Goal: Task Accomplishment & Management: Use online tool/utility

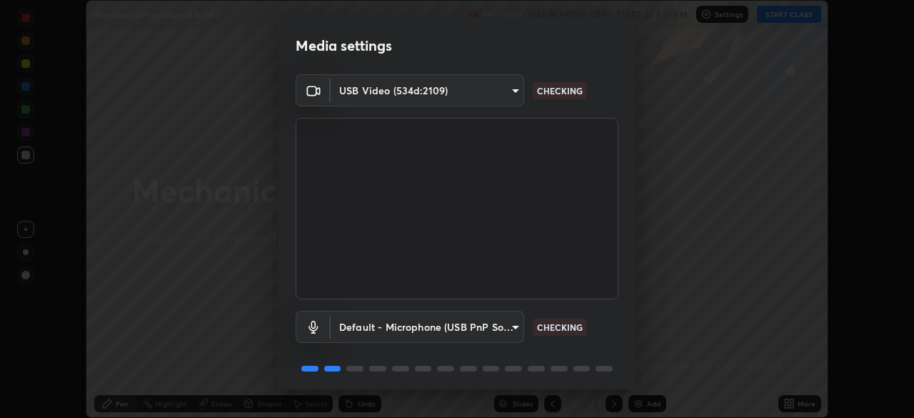
scroll to position [51, 0]
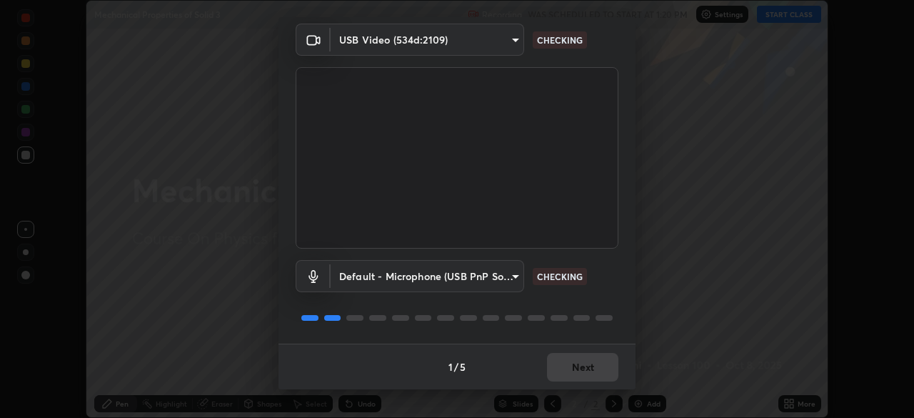
click at [572, 375] on div "1 / 5 Next" at bounding box center [456, 366] width 357 height 46
click at [573, 388] on div "1 / 5 Next" at bounding box center [456, 366] width 357 height 46
click at [579, 394] on div "Media settings USB Video (534d:2109) 9d1c5295933289f5b40ddc2da254e73f5a2be6c6d2…" at bounding box center [457, 209] width 914 height 418
click at [578, 395] on div "Media settings USB Video (534d:2109) 9d1c5295933289f5b40ddc2da254e73f5a2be6c6d2…" at bounding box center [457, 209] width 914 height 418
click at [575, 368] on div "1 / 5 Next" at bounding box center [456, 366] width 357 height 46
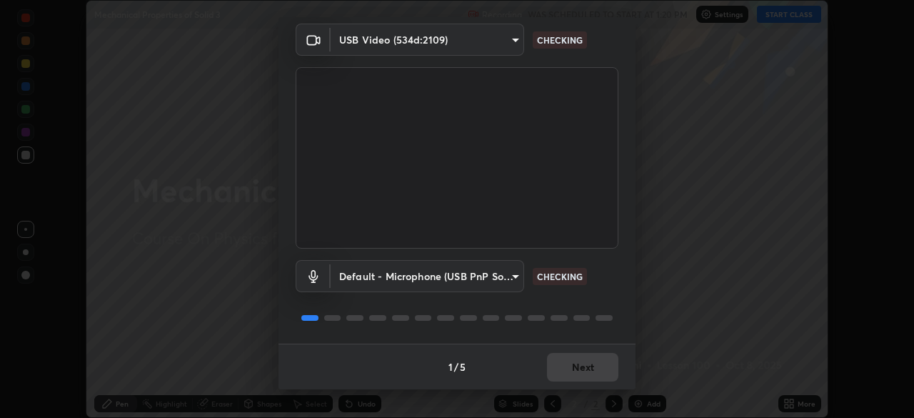
click at [570, 368] on div "1 / 5 Next" at bounding box center [456, 366] width 357 height 46
click at [559, 370] on div "1 / 5 Next" at bounding box center [456, 366] width 357 height 46
click at [553, 370] on div "1 / 5 Next" at bounding box center [456, 366] width 357 height 46
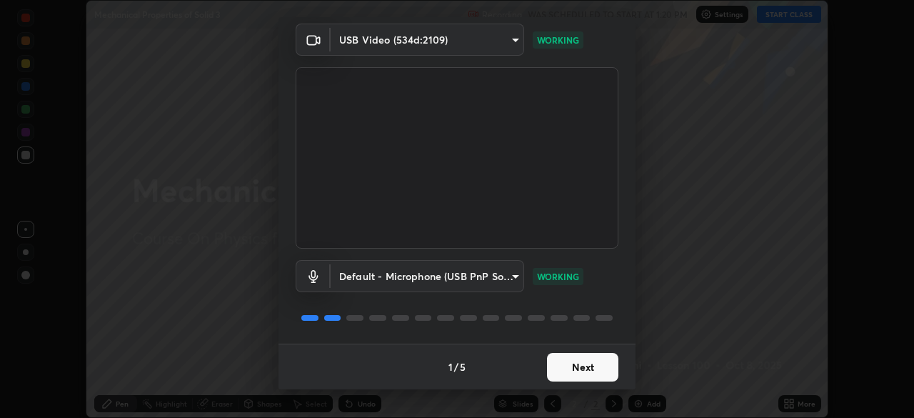
click at [547, 366] on button "Next" at bounding box center [582, 367] width 71 height 29
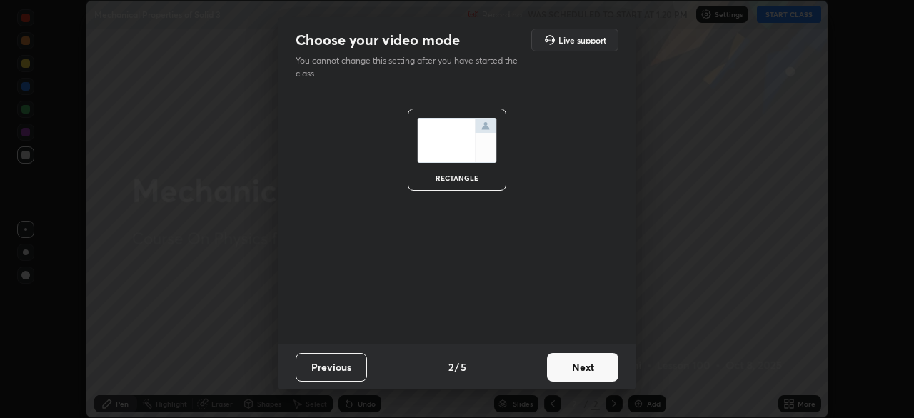
scroll to position [0, 0]
click at [553, 366] on button "Next" at bounding box center [582, 367] width 71 height 29
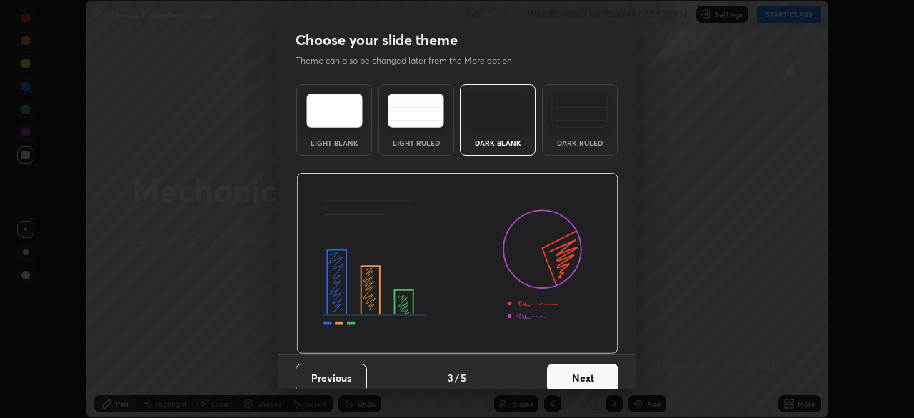
click at [555, 366] on button "Next" at bounding box center [582, 377] width 71 height 29
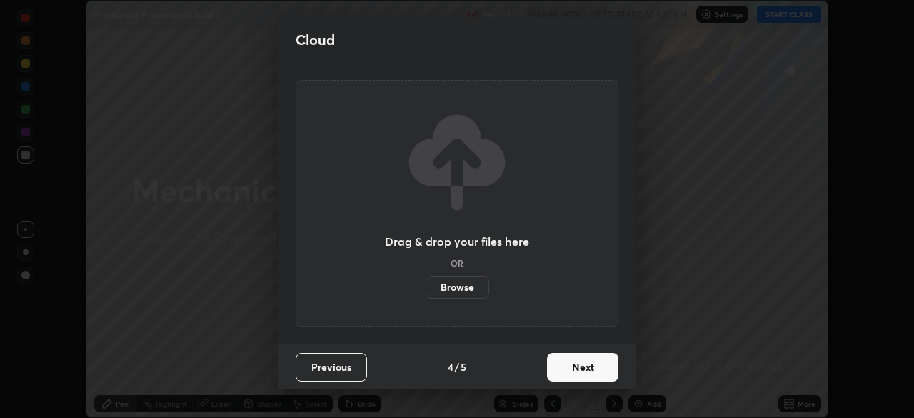
click at [575, 372] on button "Next" at bounding box center [582, 367] width 71 height 29
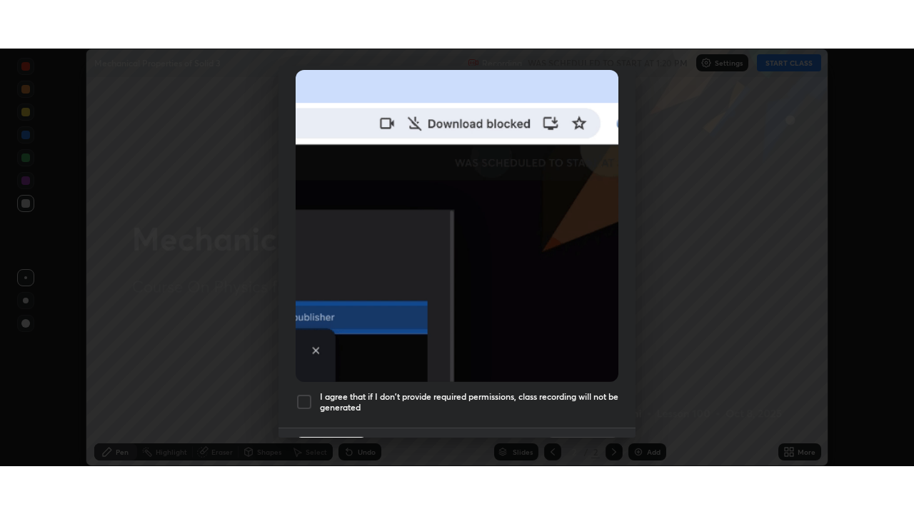
scroll to position [342, 0]
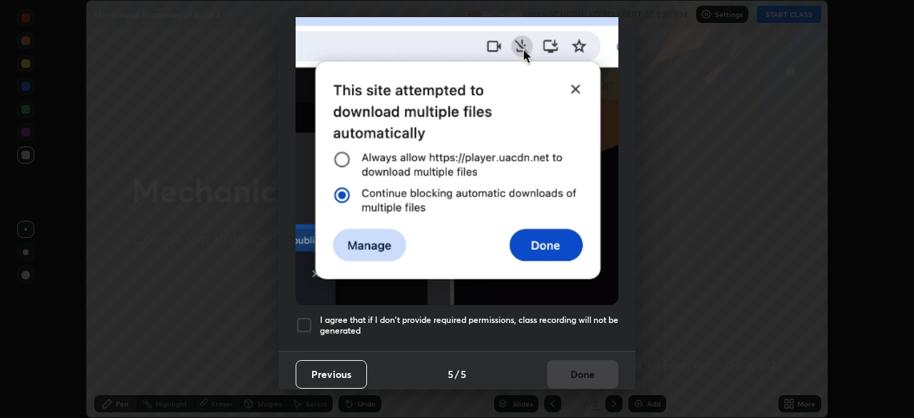
click at [301, 317] on div at bounding box center [304, 324] width 17 height 17
click at [578, 365] on button "Done" at bounding box center [582, 374] width 71 height 29
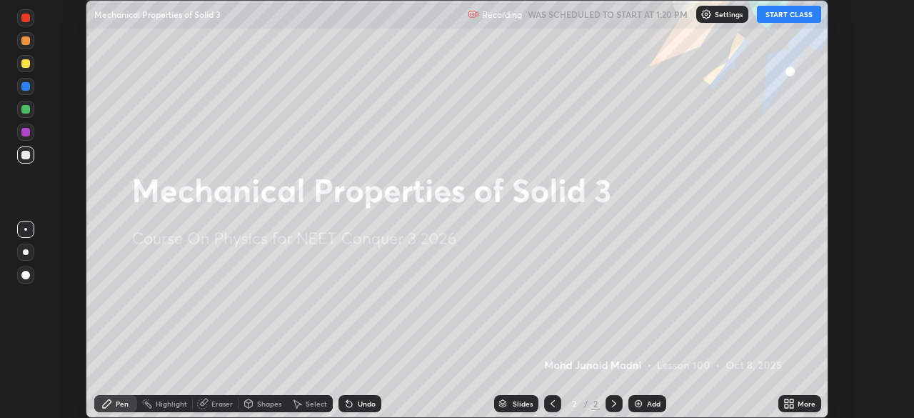
click at [790, 403] on icon at bounding box center [788, 403] width 11 height 11
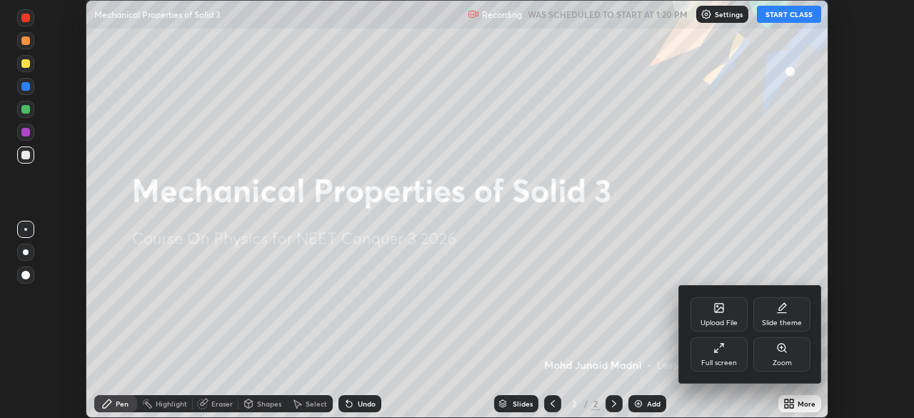
click at [716, 319] on div "Upload File" at bounding box center [718, 322] width 37 height 7
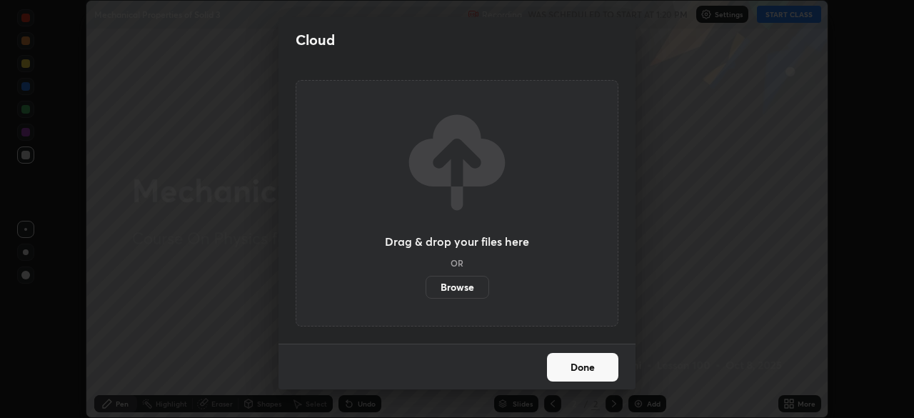
click at [461, 291] on label "Browse" at bounding box center [457, 287] width 64 height 23
click at [425, 291] on input "Browse" at bounding box center [425, 287] width 0 height 23
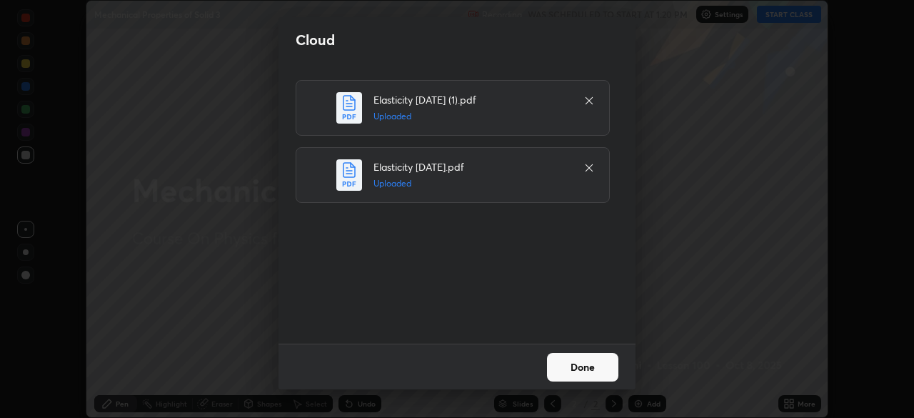
click at [559, 365] on button "Done" at bounding box center [582, 367] width 71 height 29
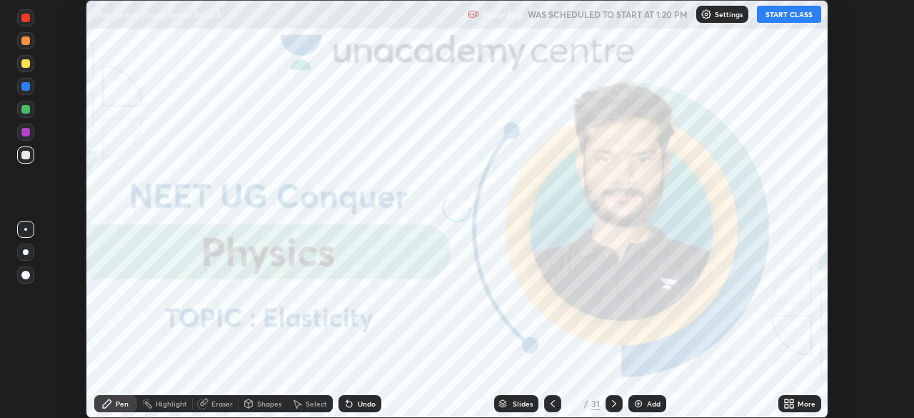
click at [787, 403] on icon at bounding box center [787, 401] width 4 height 4
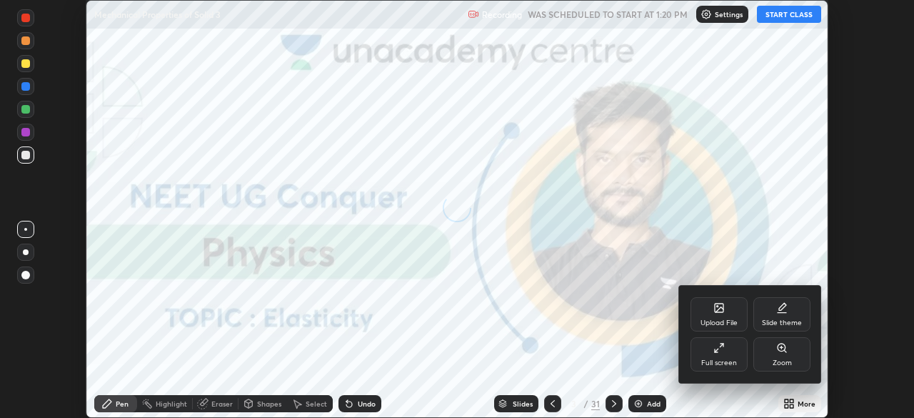
click at [737, 350] on div "Full screen" at bounding box center [718, 354] width 57 height 34
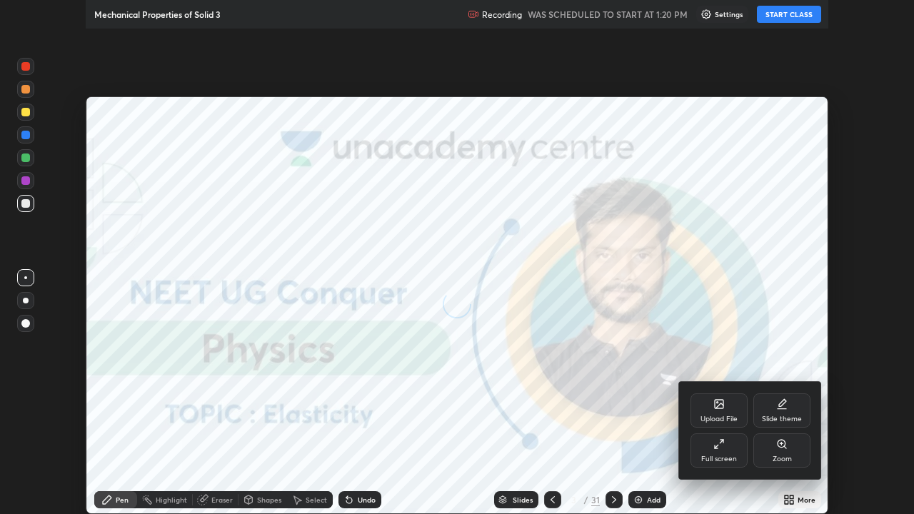
scroll to position [514, 914]
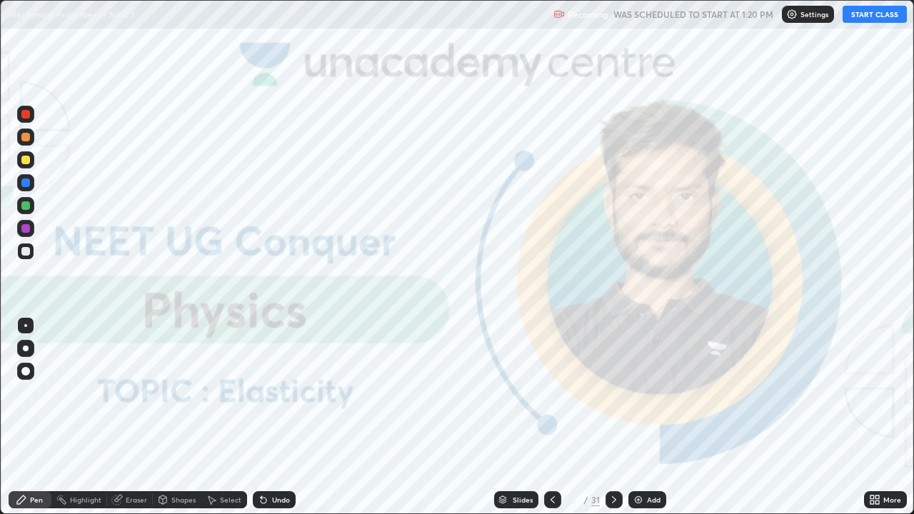
click at [866, 14] on button "START CLASS" at bounding box center [874, 14] width 64 height 17
click at [638, 417] on img at bounding box center [637, 499] width 11 height 11
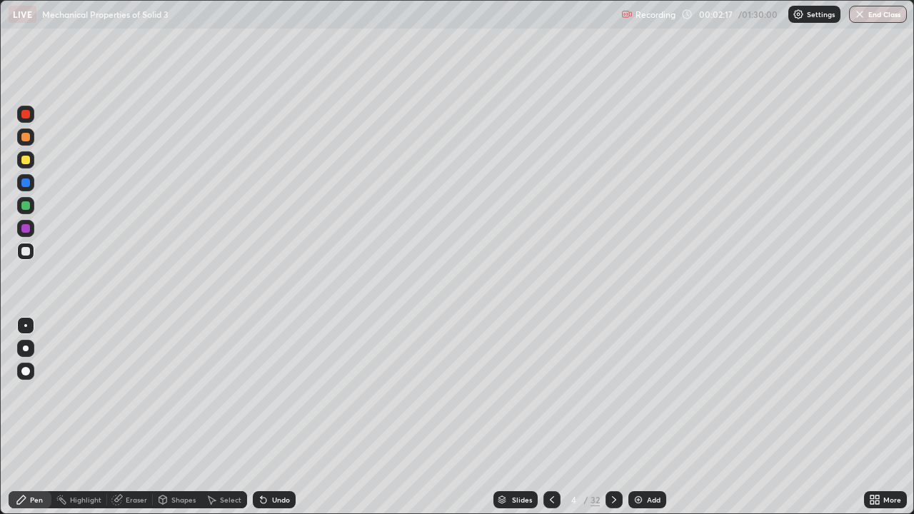
click at [29, 206] on div at bounding box center [25, 205] width 9 height 9
click at [27, 349] on div at bounding box center [26, 349] width 6 height 6
click at [25, 256] on div at bounding box center [25, 251] width 17 height 17
click at [131, 417] on div "Eraser" at bounding box center [130, 499] width 46 height 17
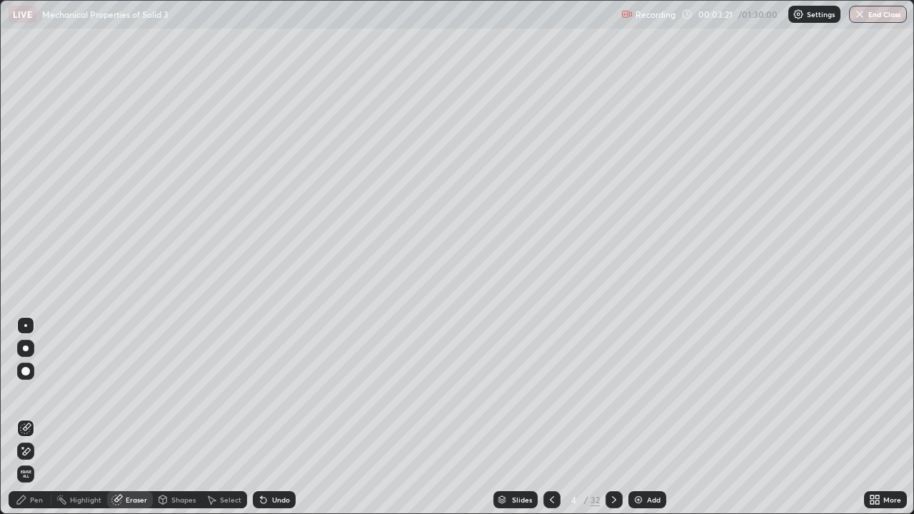
click at [36, 417] on div "Pen" at bounding box center [30, 499] width 43 height 17
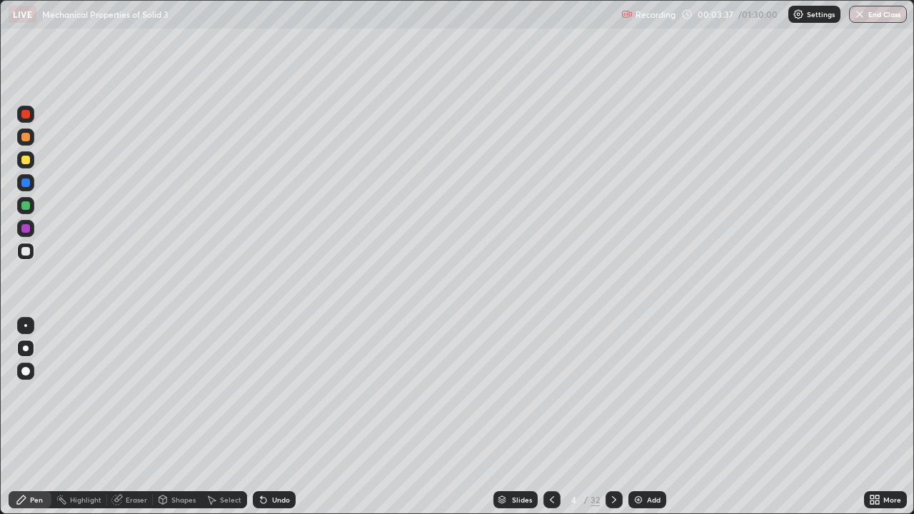
click at [26, 156] on div at bounding box center [25, 160] width 9 height 9
click at [640, 417] on img at bounding box center [637, 499] width 11 height 11
click at [26, 230] on div at bounding box center [25, 228] width 9 height 9
click at [548, 417] on icon at bounding box center [551, 499] width 11 height 11
click at [612, 417] on icon at bounding box center [614, 499] width 4 height 7
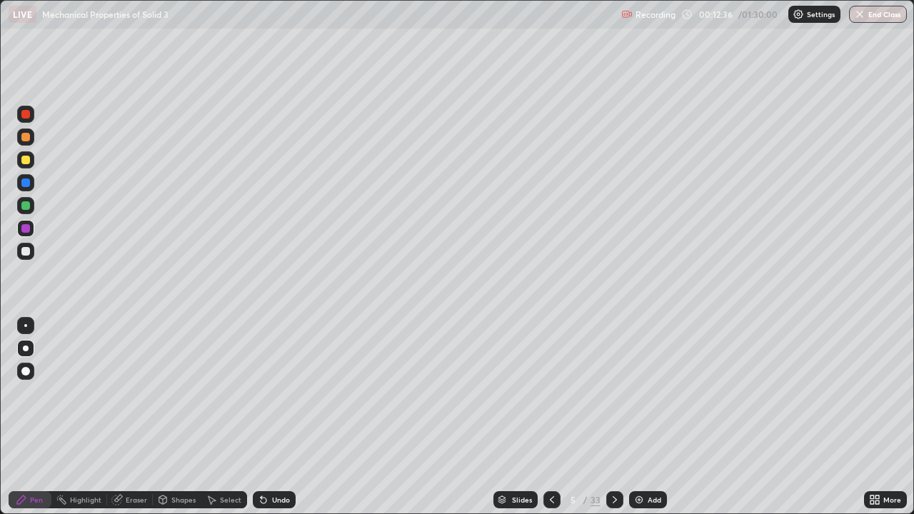
click at [26, 206] on div at bounding box center [25, 205] width 9 height 9
click at [24, 183] on div at bounding box center [25, 182] width 9 height 9
click at [26, 159] on div at bounding box center [25, 160] width 9 height 9
click at [28, 114] on div at bounding box center [25, 114] width 9 height 9
click at [637, 417] on img at bounding box center [638, 499] width 11 height 11
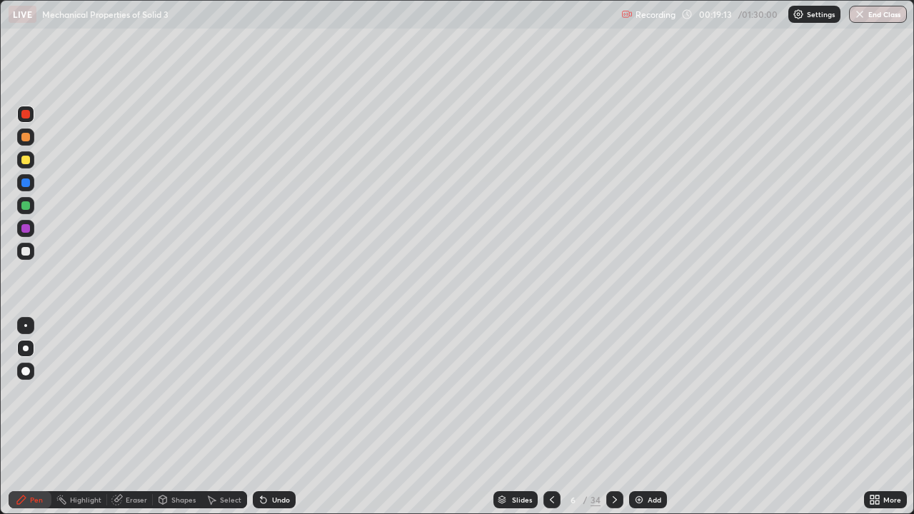
click at [130, 417] on div "Eraser" at bounding box center [136, 499] width 21 height 7
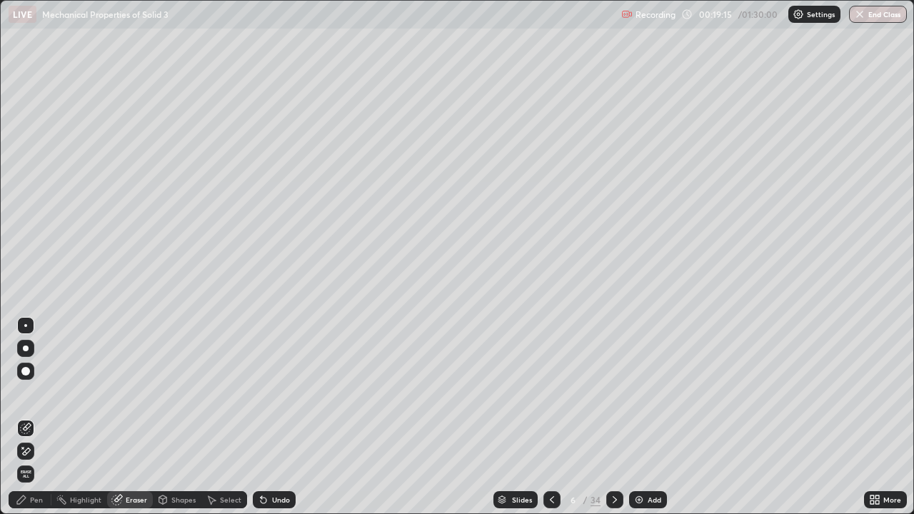
click at [32, 417] on div "Pen" at bounding box center [30, 499] width 43 height 17
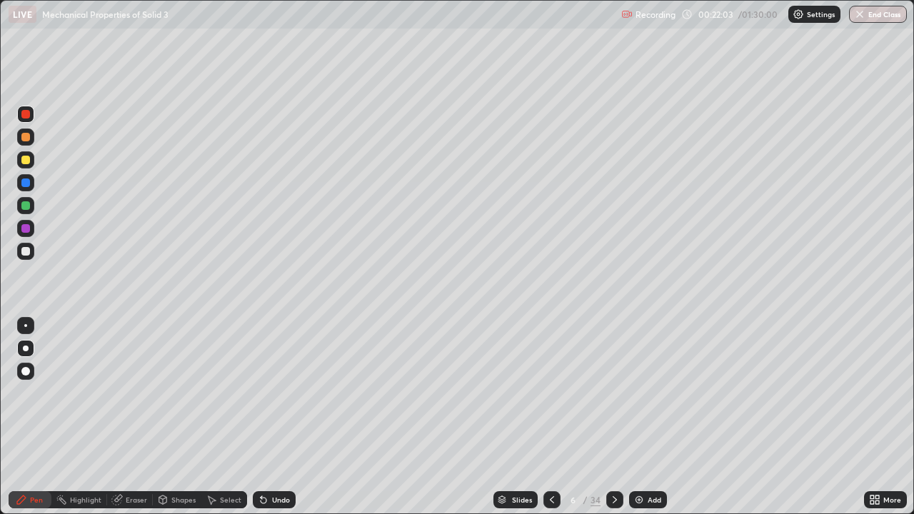
click at [517, 417] on div "Slides" at bounding box center [515, 499] width 44 height 17
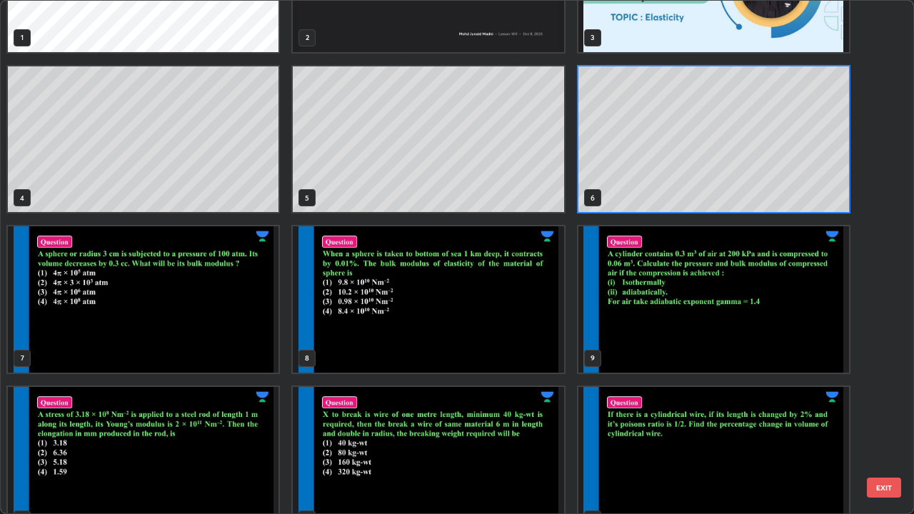
scroll to position [108, 0]
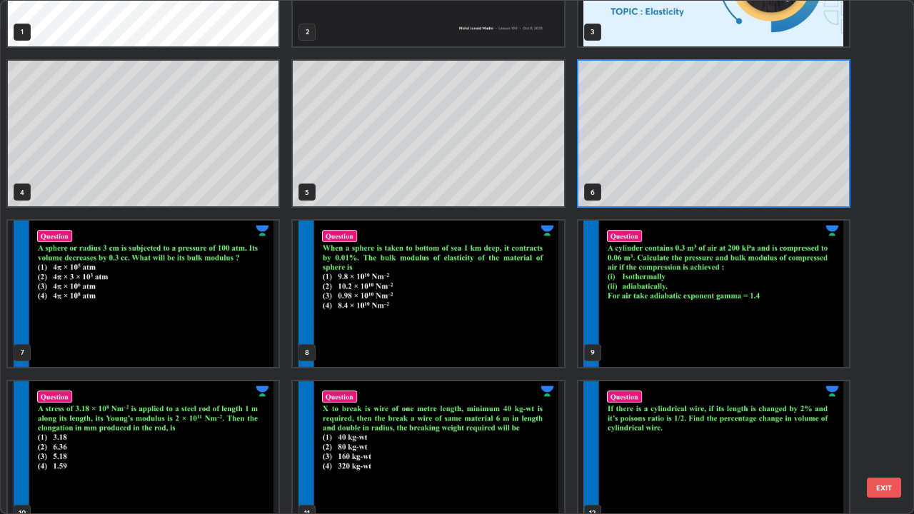
click at [245, 330] on img "grid" at bounding box center [143, 294] width 271 height 146
click at [248, 329] on img "grid" at bounding box center [143, 294] width 271 height 146
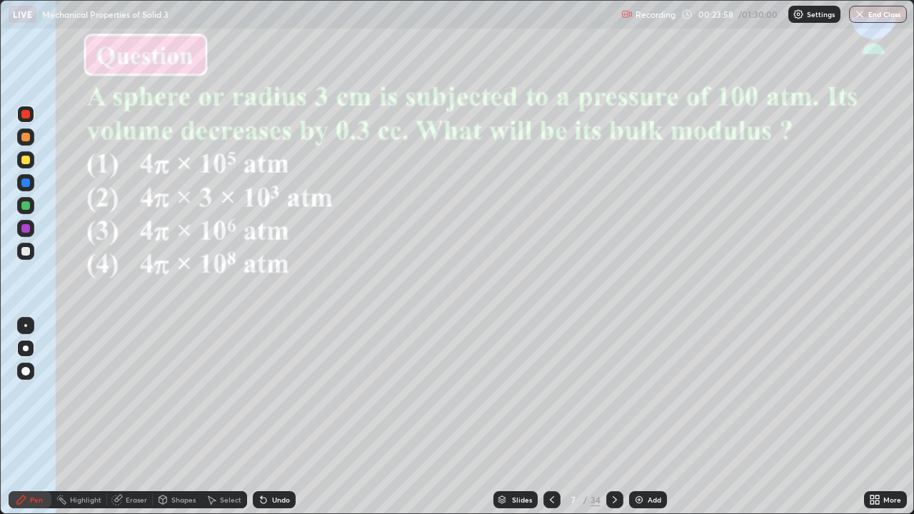
click at [127, 417] on div "Eraser" at bounding box center [136, 499] width 21 height 7
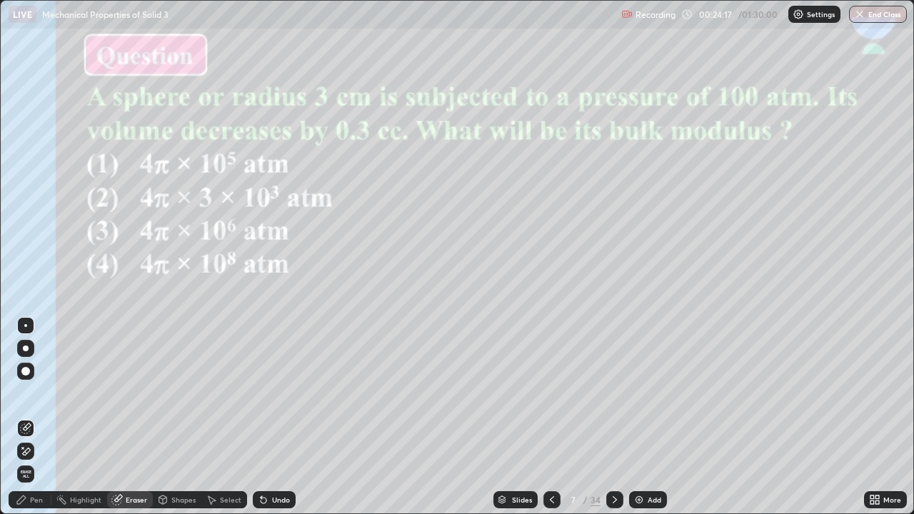
click at [36, 417] on div "Pen" at bounding box center [36, 499] width 13 height 7
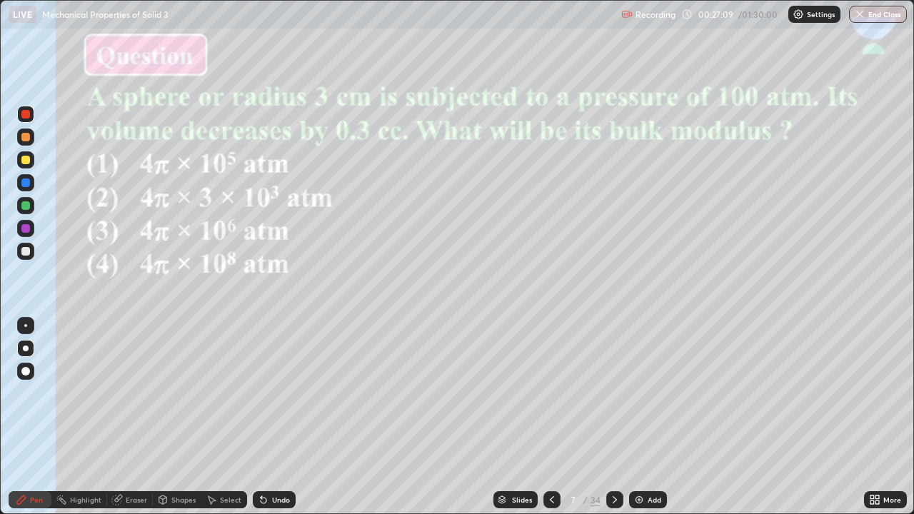
click at [524, 417] on div "Slides" at bounding box center [522, 499] width 20 height 7
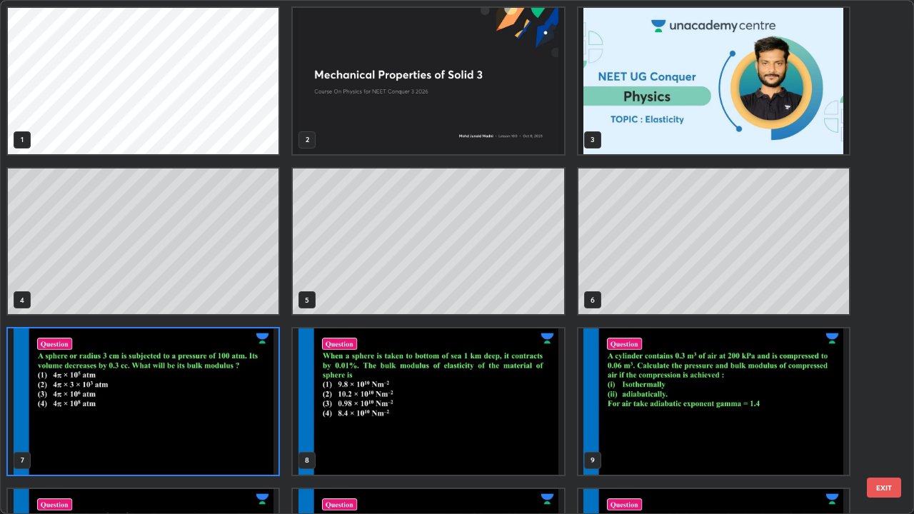
scroll to position [508, 905]
click at [525, 406] on img "grid" at bounding box center [428, 401] width 271 height 146
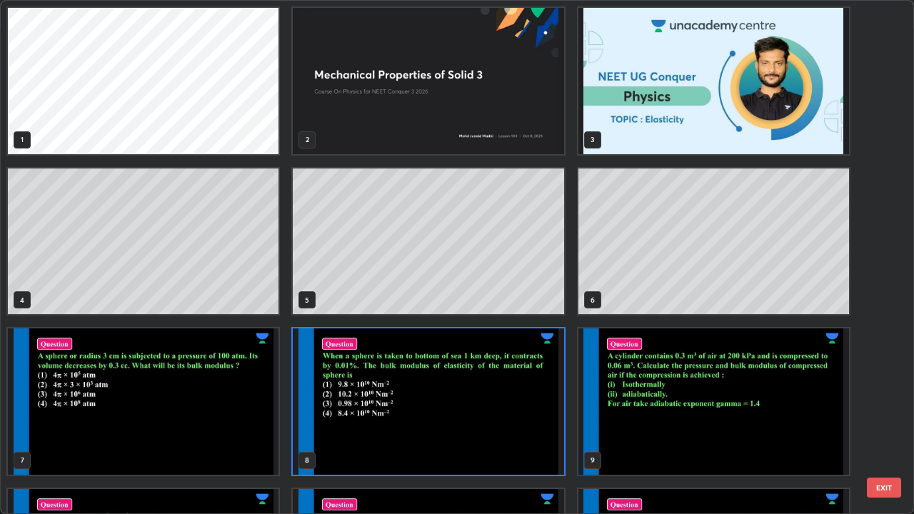
click at [528, 409] on img "grid" at bounding box center [428, 401] width 271 height 146
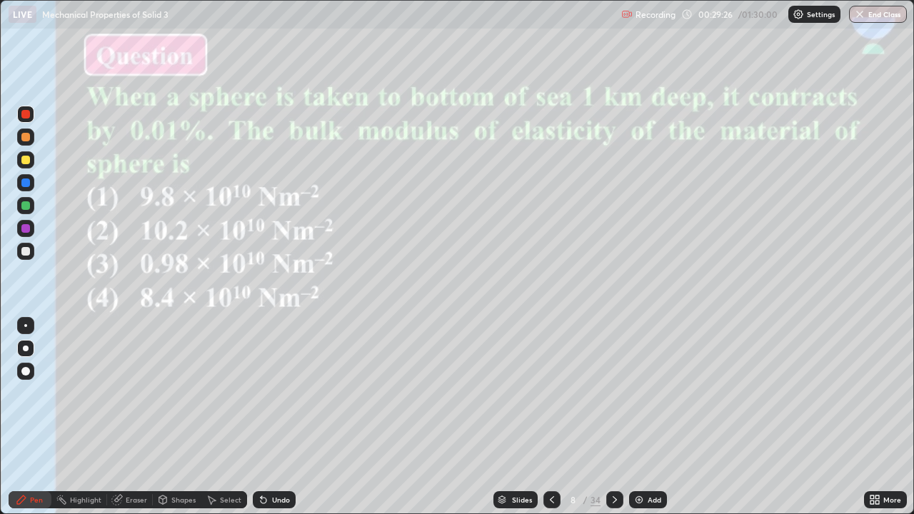
click at [126, 417] on div "Eraser" at bounding box center [136, 499] width 21 height 7
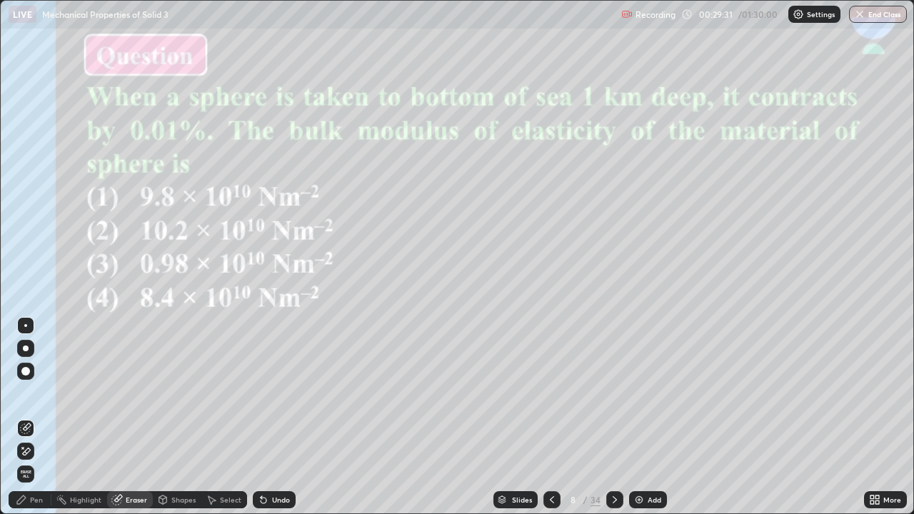
click at [34, 417] on div "Pen" at bounding box center [36, 499] width 13 height 7
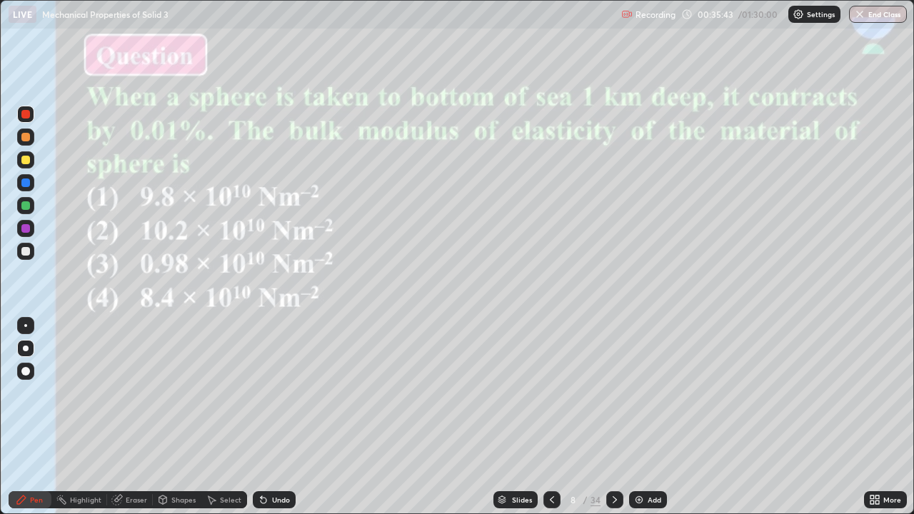
click at [635, 417] on img at bounding box center [638, 499] width 11 height 11
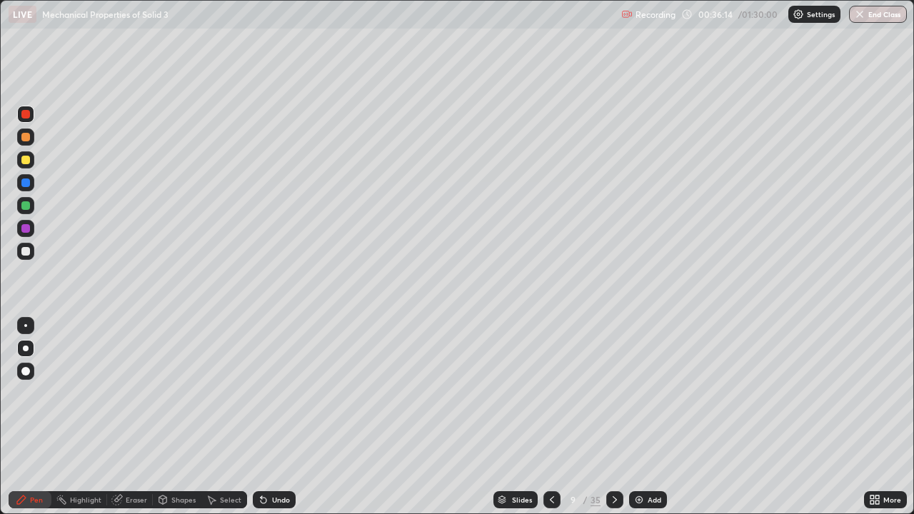
click at [22, 253] on div at bounding box center [25, 251] width 9 height 9
click at [128, 417] on div "Eraser" at bounding box center [130, 499] width 46 height 17
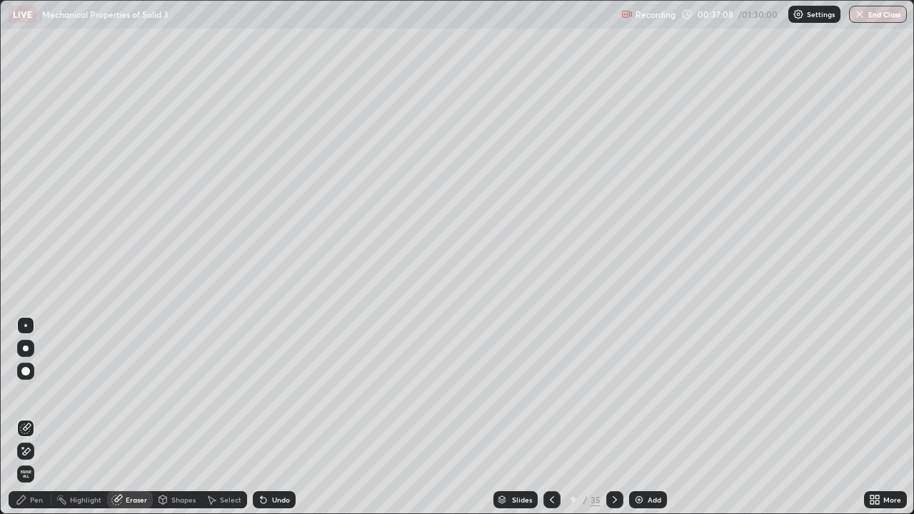
click at [36, 417] on div "Pen" at bounding box center [36, 499] width 13 height 7
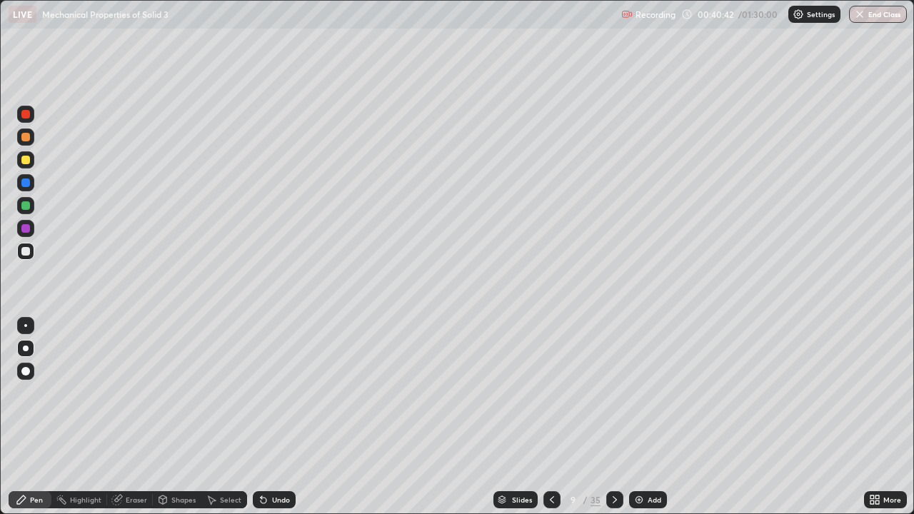
click at [24, 206] on div at bounding box center [25, 205] width 9 height 9
click at [518, 417] on div "Slides" at bounding box center [515, 499] width 44 height 17
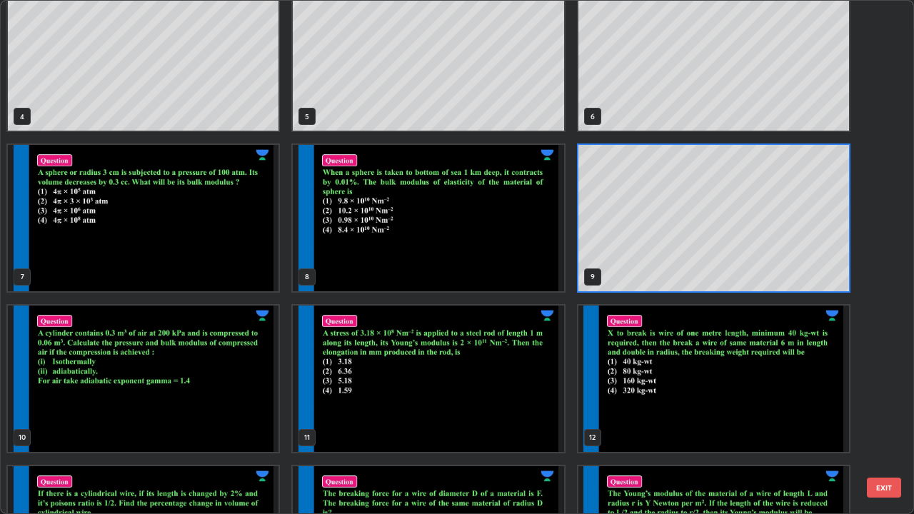
scroll to position [185, 0]
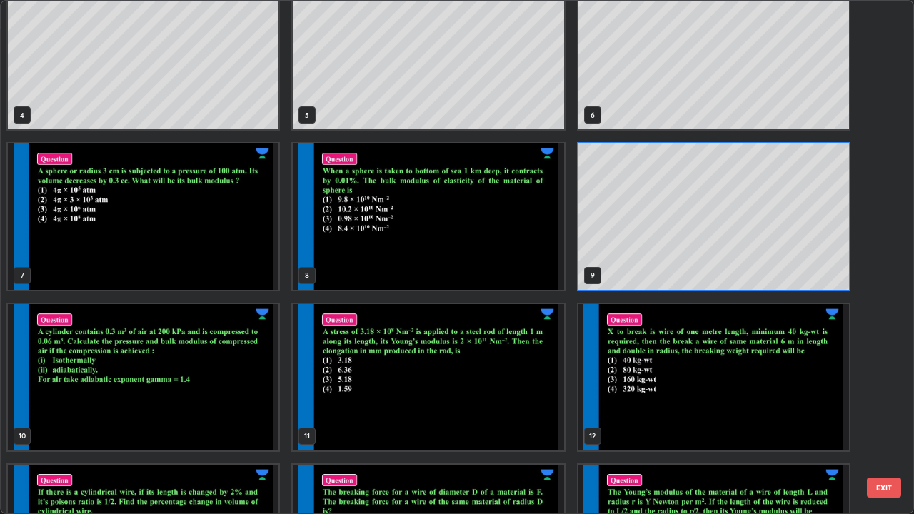
click at [196, 412] on img "grid" at bounding box center [143, 377] width 271 height 146
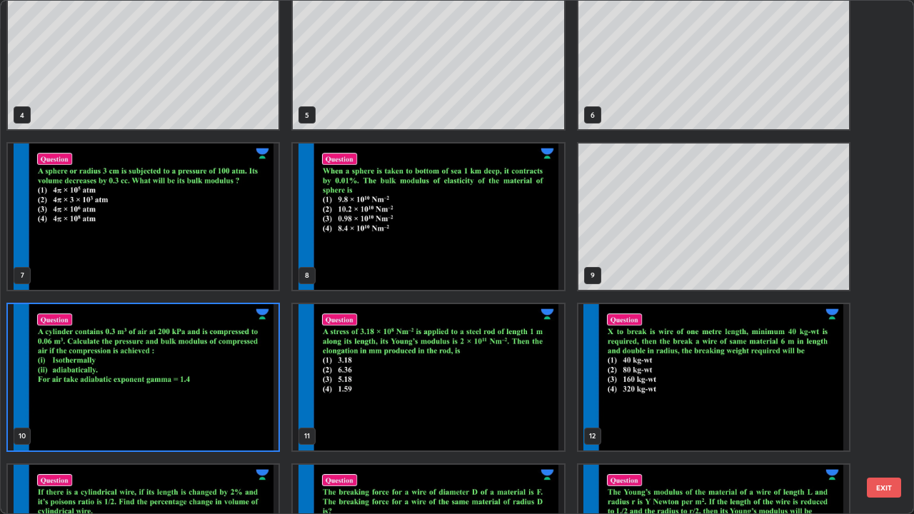
click at [202, 414] on img "grid" at bounding box center [143, 377] width 271 height 146
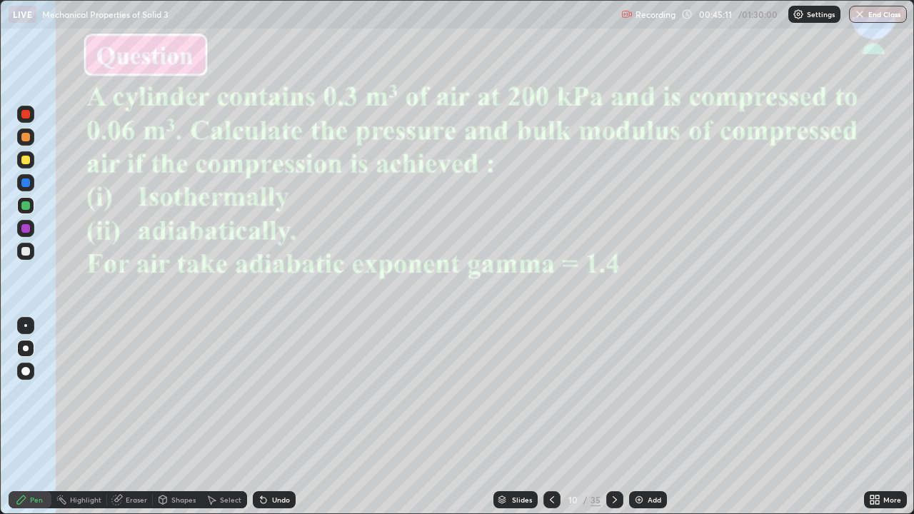
click at [24, 156] on div at bounding box center [25, 160] width 9 height 9
click at [21, 255] on div at bounding box center [25, 251] width 17 height 17
click at [523, 417] on div "Slides" at bounding box center [522, 499] width 20 height 7
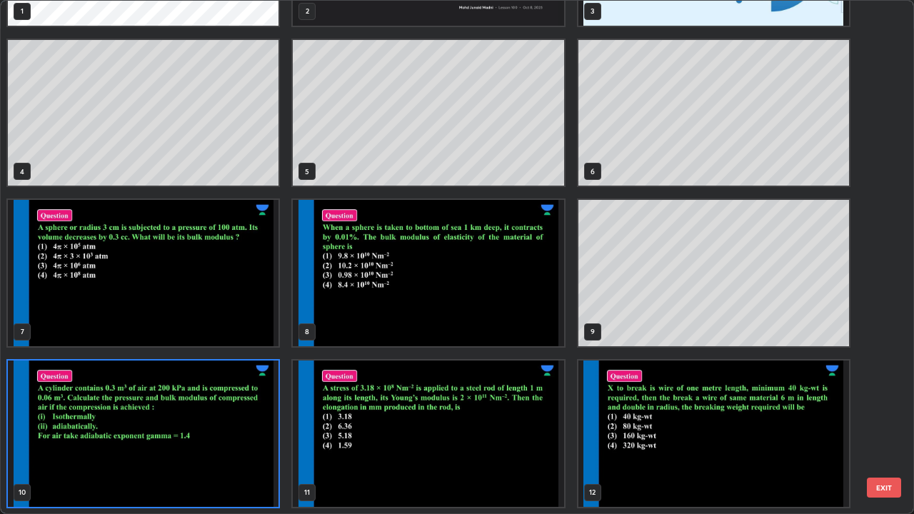
scroll to position [508, 905]
click at [241, 417] on img "grid" at bounding box center [143, 433] width 271 height 146
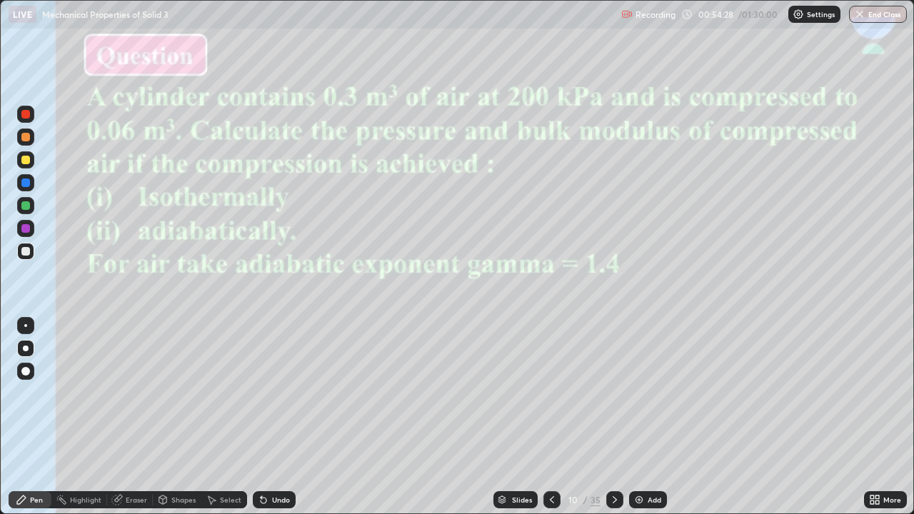
click at [246, 417] on img "grid" at bounding box center [143, 433] width 271 height 146
click at [633, 417] on img at bounding box center [638, 499] width 11 height 11
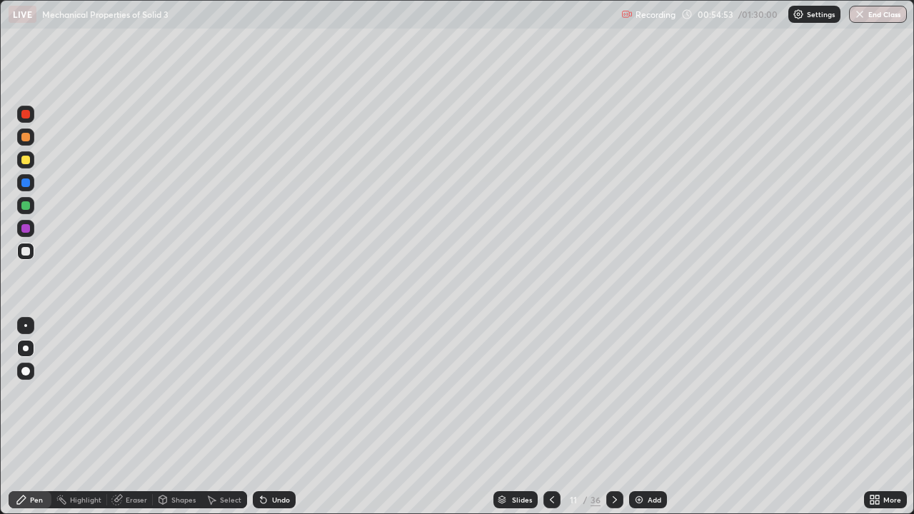
click at [24, 138] on div at bounding box center [25, 137] width 9 height 9
click at [29, 204] on div at bounding box center [25, 205] width 9 height 9
click at [23, 253] on div at bounding box center [25, 251] width 9 height 9
click at [24, 228] on div at bounding box center [25, 228] width 9 height 9
click at [26, 161] on div at bounding box center [25, 160] width 9 height 9
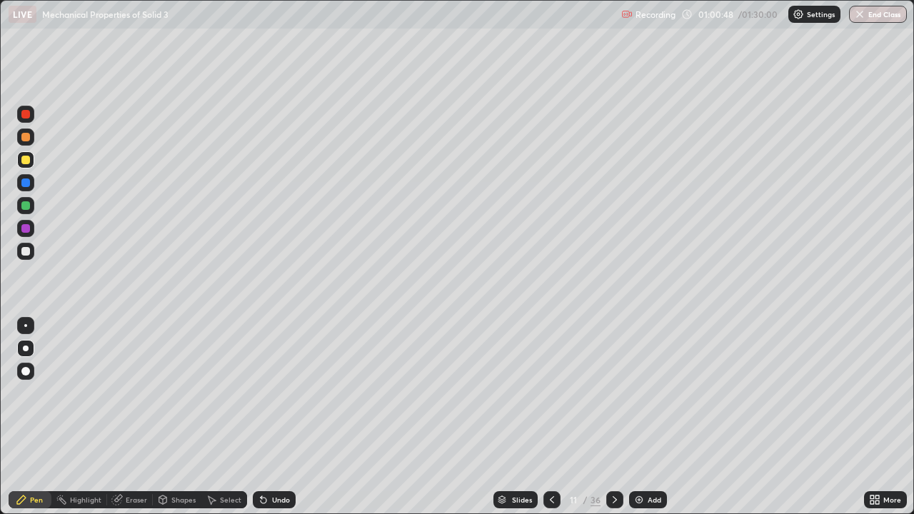
click at [640, 417] on img at bounding box center [638, 499] width 11 height 11
click at [25, 205] on div at bounding box center [25, 205] width 9 height 9
click at [28, 253] on div at bounding box center [25, 251] width 9 height 9
click at [24, 205] on div at bounding box center [25, 205] width 9 height 9
click at [26, 181] on div at bounding box center [25, 182] width 9 height 9
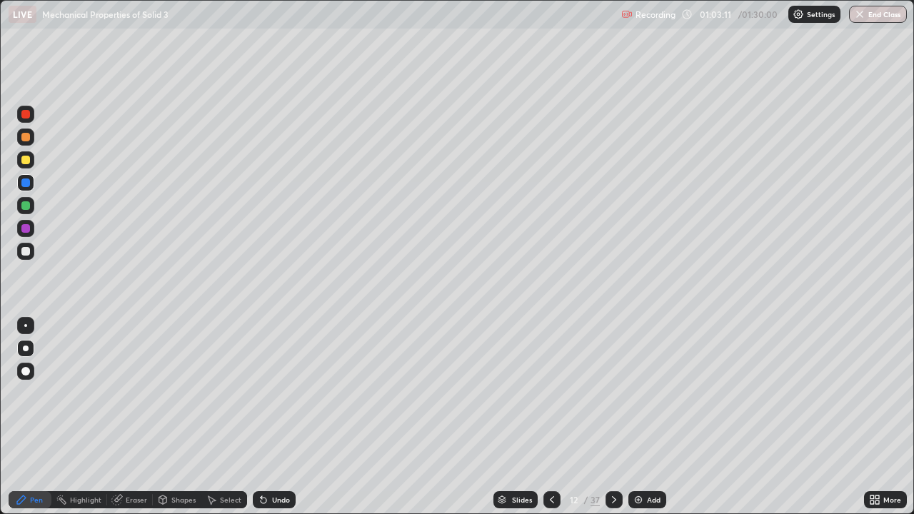
click at [25, 204] on div at bounding box center [25, 205] width 9 height 9
click at [20, 181] on div at bounding box center [25, 182] width 17 height 17
click at [28, 206] on div at bounding box center [25, 205] width 9 height 9
click at [25, 251] on div at bounding box center [25, 251] width 9 height 9
click at [38, 301] on div "Erase all" at bounding box center [26, 257] width 34 height 457
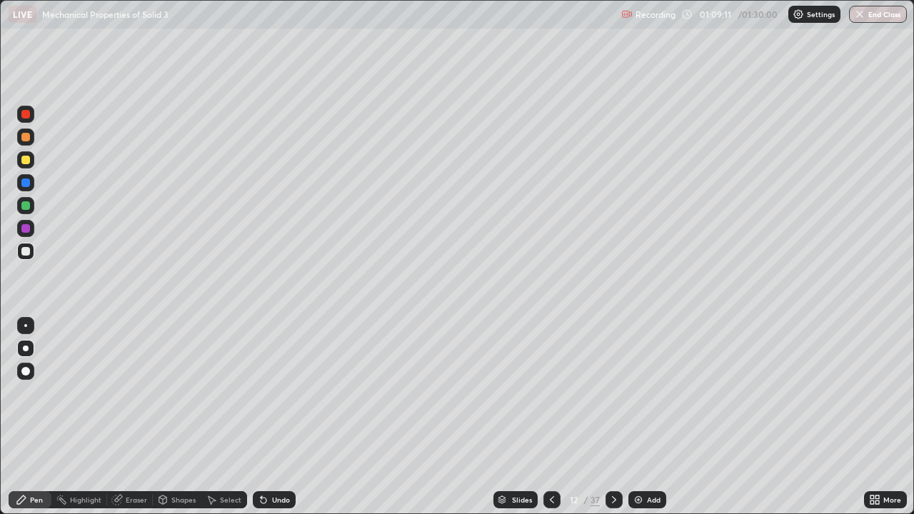
click at [635, 417] on img at bounding box center [637, 499] width 11 height 11
click at [524, 417] on div "Slides" at bounding box center [522, 499] width 20 height 7
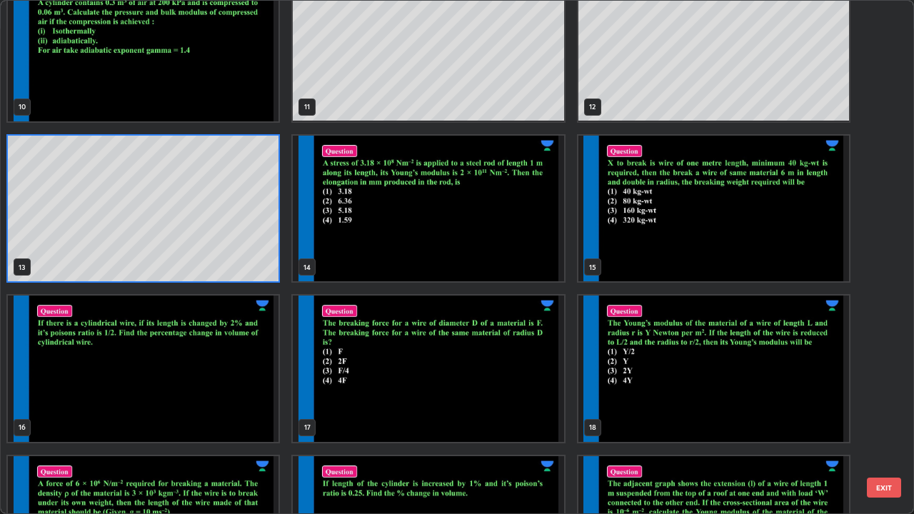
scroll to position [570, 0]
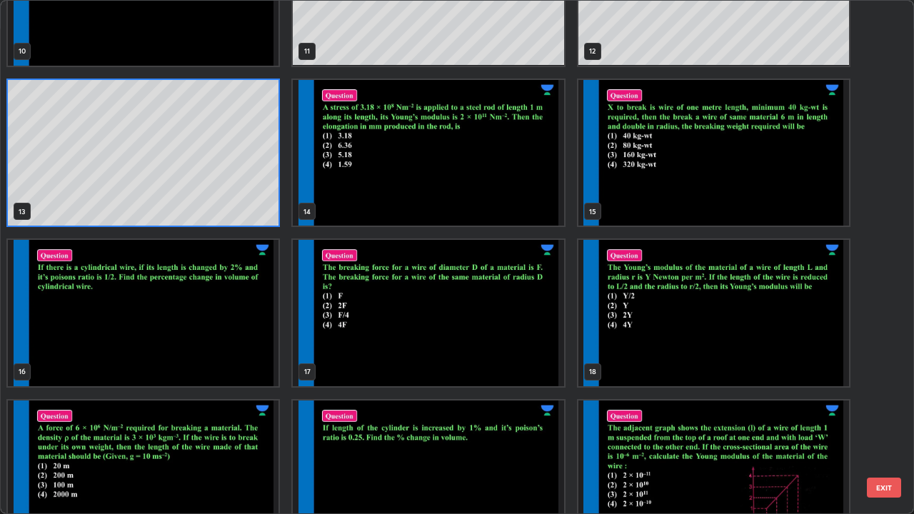
click at [216, 337] on img "grid" at bounding box center [143, 313] width 271 height 146
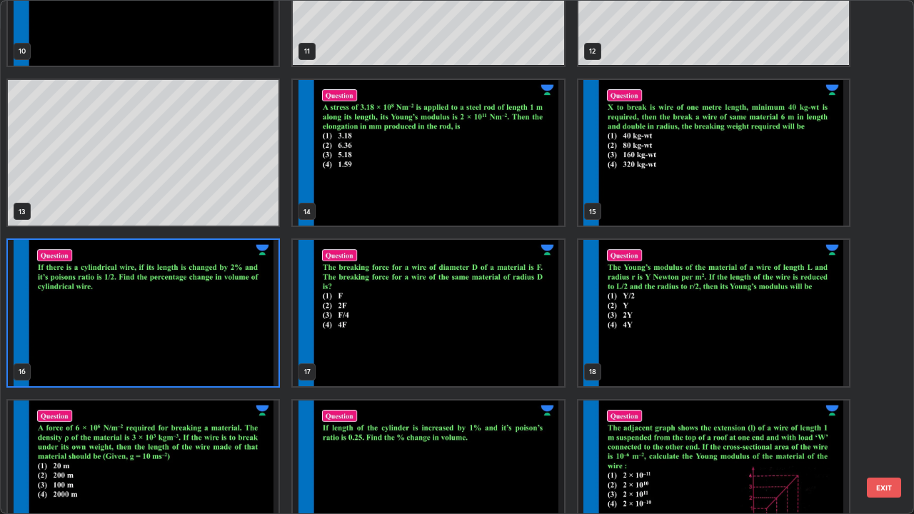
click at [221, 341] on img "grid" at bounding box center [143, 313] width 271 height 146
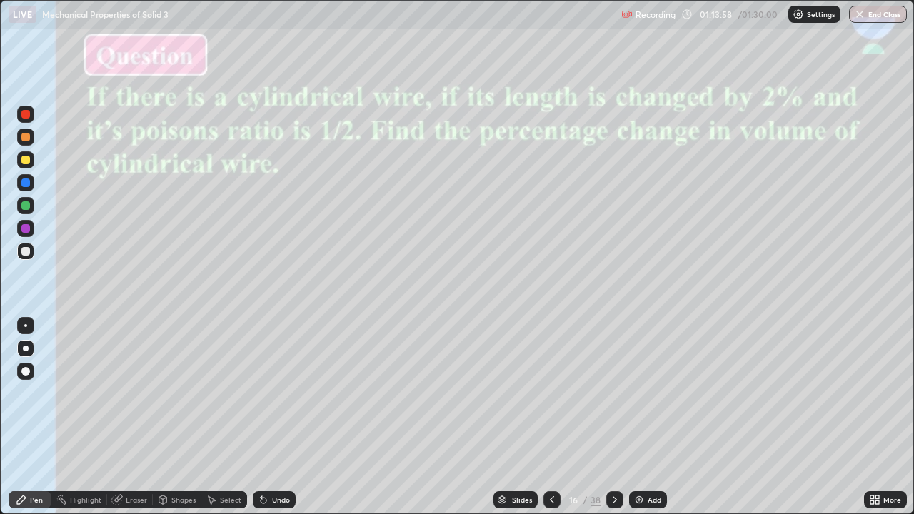
click at [510, 417] on div "Slides" at bounding box center [515, 499] width 44 height 17
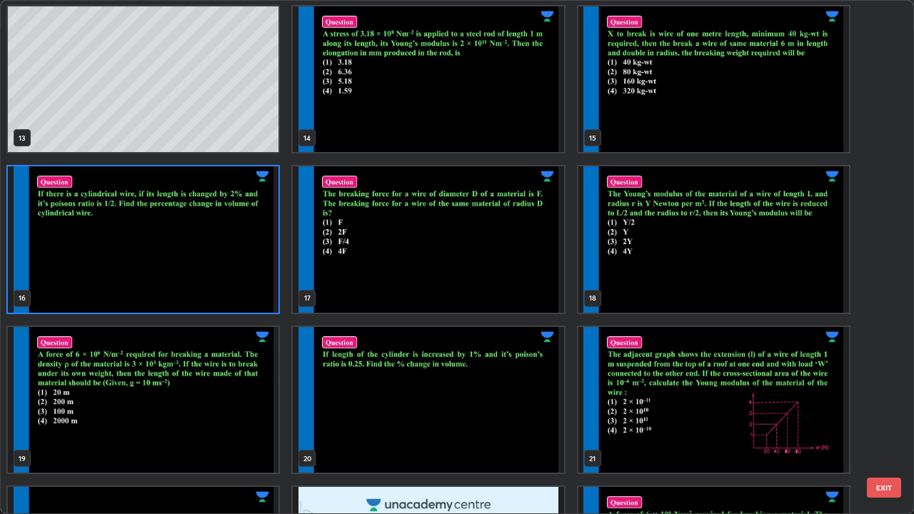
scroll to position [657, 0]
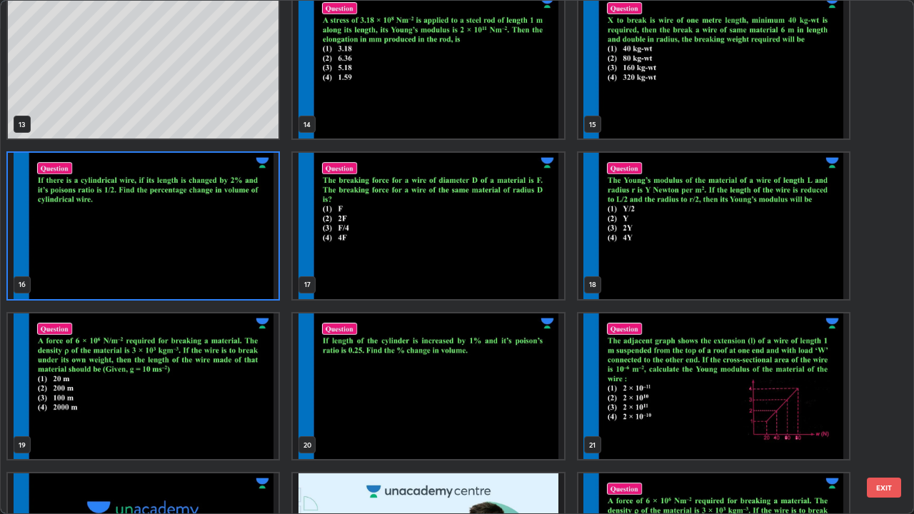
click at [471, 415] on img "grid" at bounding box center [428, 386] width 271 height 146
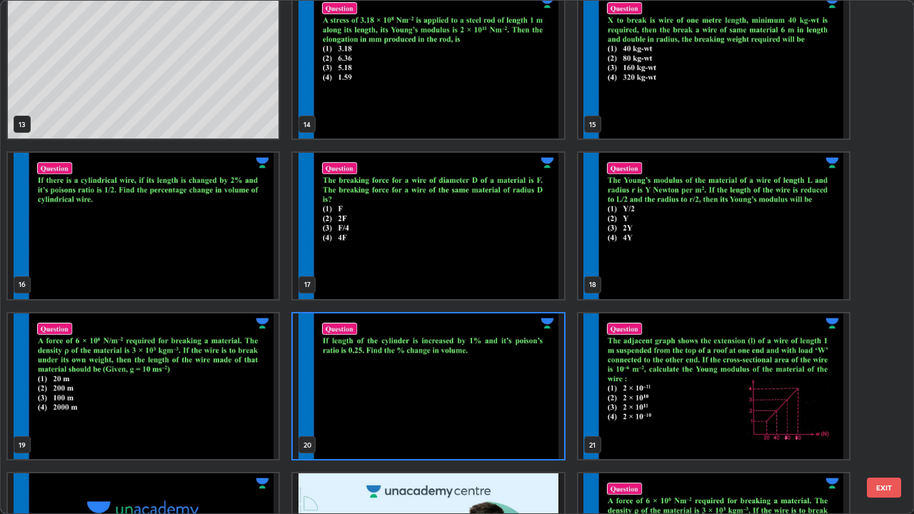
click at [470, 417] on img "grid" at bounding box center [428, 386] width 271 height 146
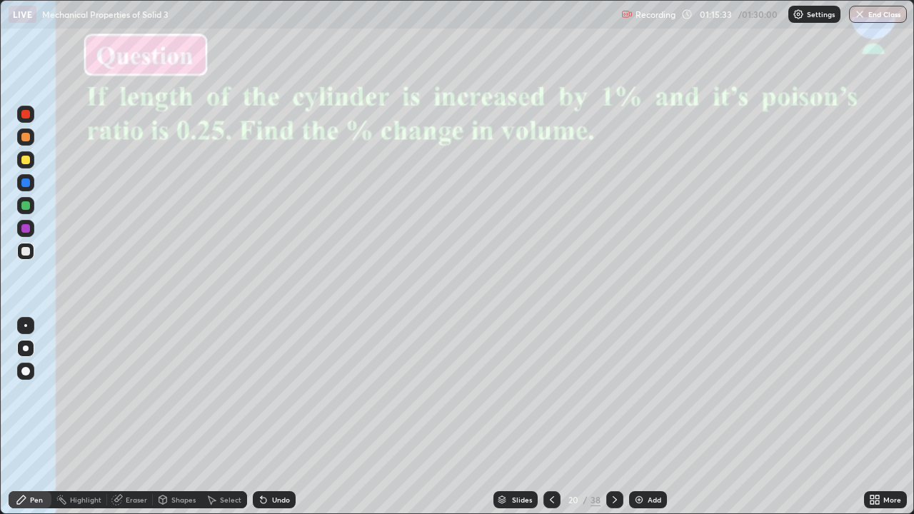
click at [26, 227] on div at bounding box center [25, 228] width 9 height 9
click at [512, 417] on div "Slides" at bounding box center [522, 499] width 20 height 7
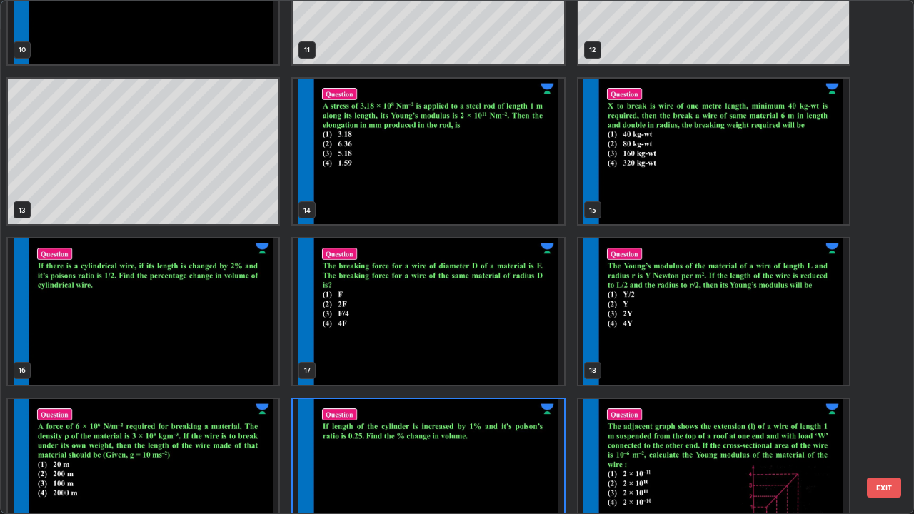
scroll to position [560, 0]
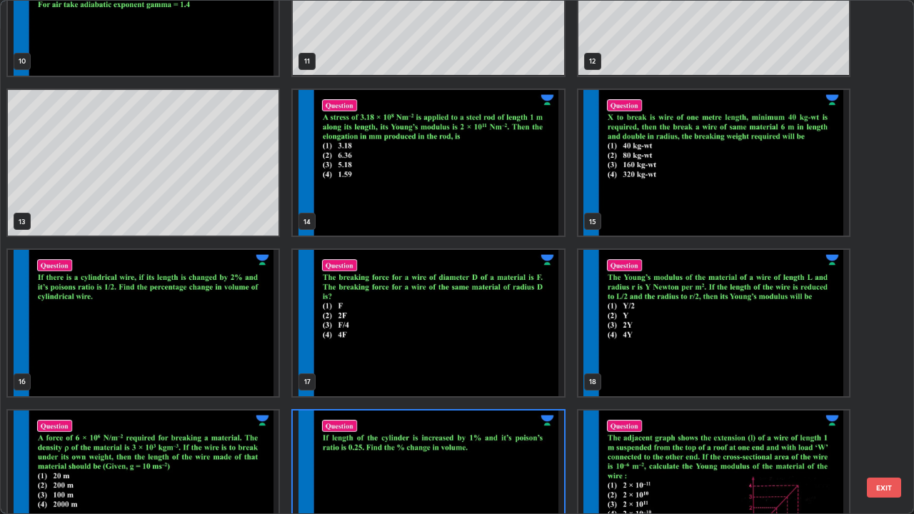
click at [701, 353] on img "grid" at bounding box center [713, 323] width 271 height 146
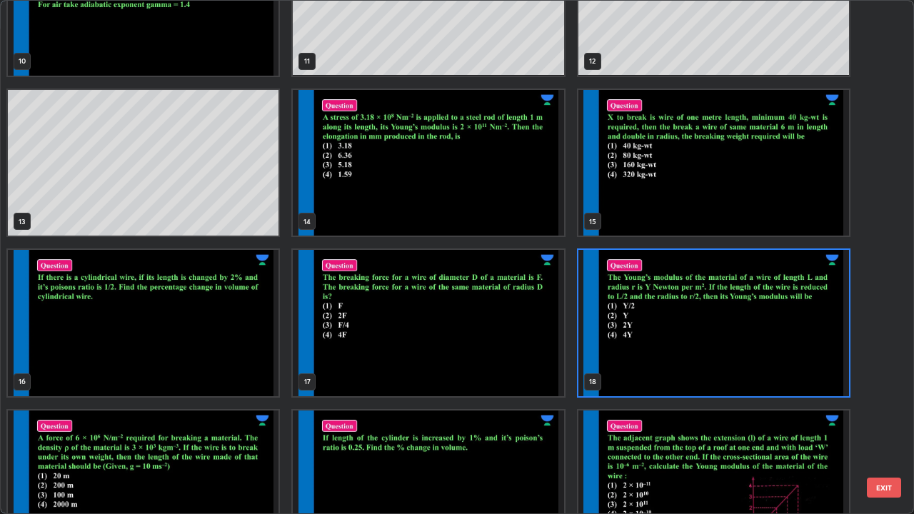
click at [702, 358] on img "grid" at bounding box center [713, 323] width 271 height 146
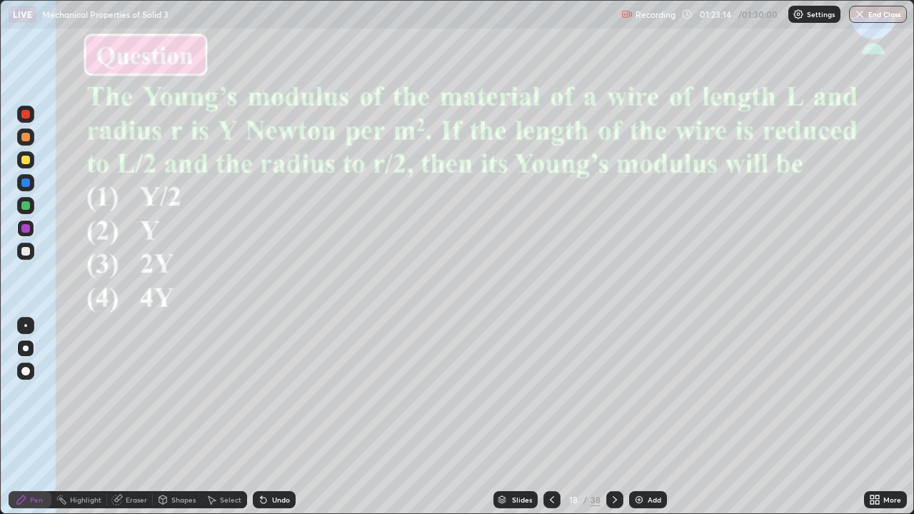
click at [637, 417] on div "Add" at bounding box center [648, 499] width 38 height 17
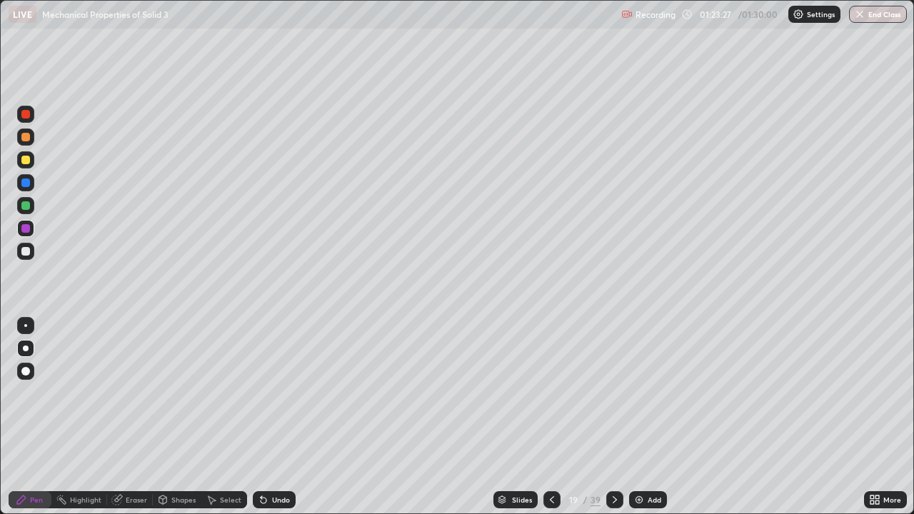
click at [26, 160] on div at bounding box center [25, 160] width 9 height 9
click at [25, 228] on div at bounding box center [25, 228] width 9 height 9
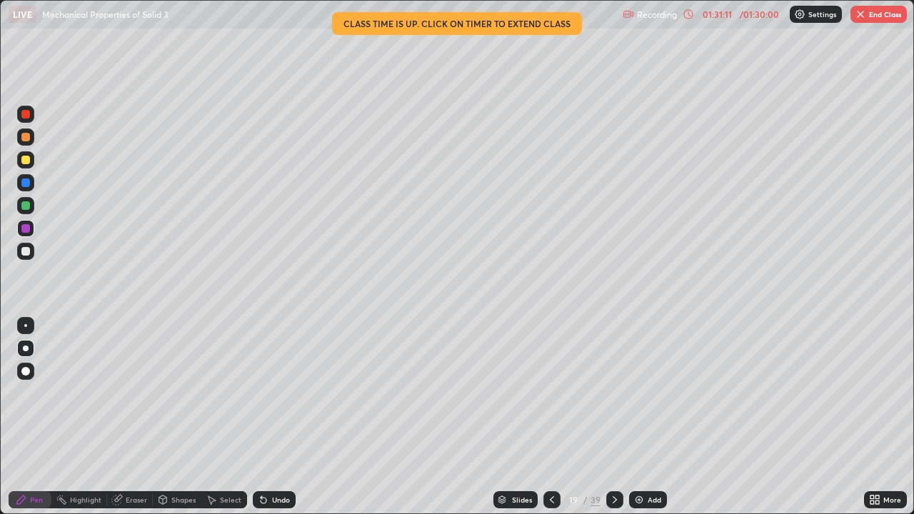
click at [873, 14] on button "End Class" at bounding box center [878, 14] width 56 height 17
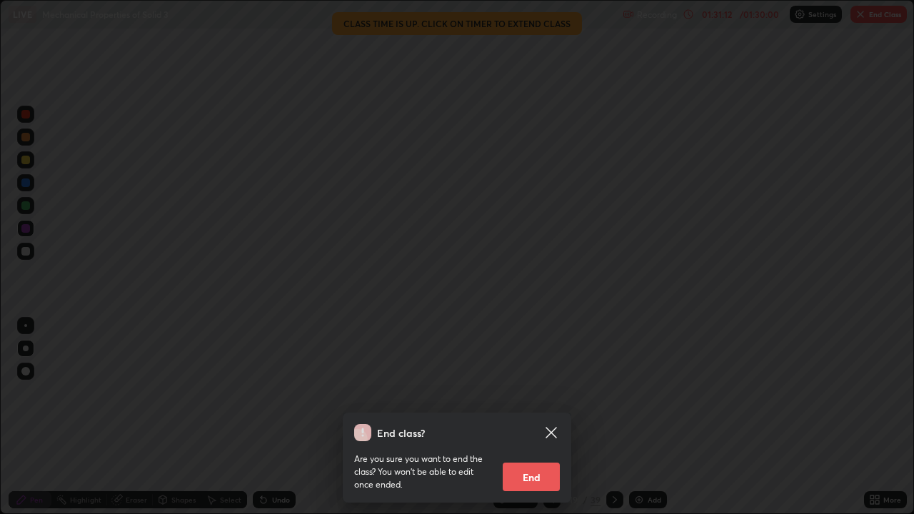
click at [533, 417] on button "End" at bounding box center [531, 477] width 57 height 29
